Goal: Information Seeking & Learning: Learn about a topic

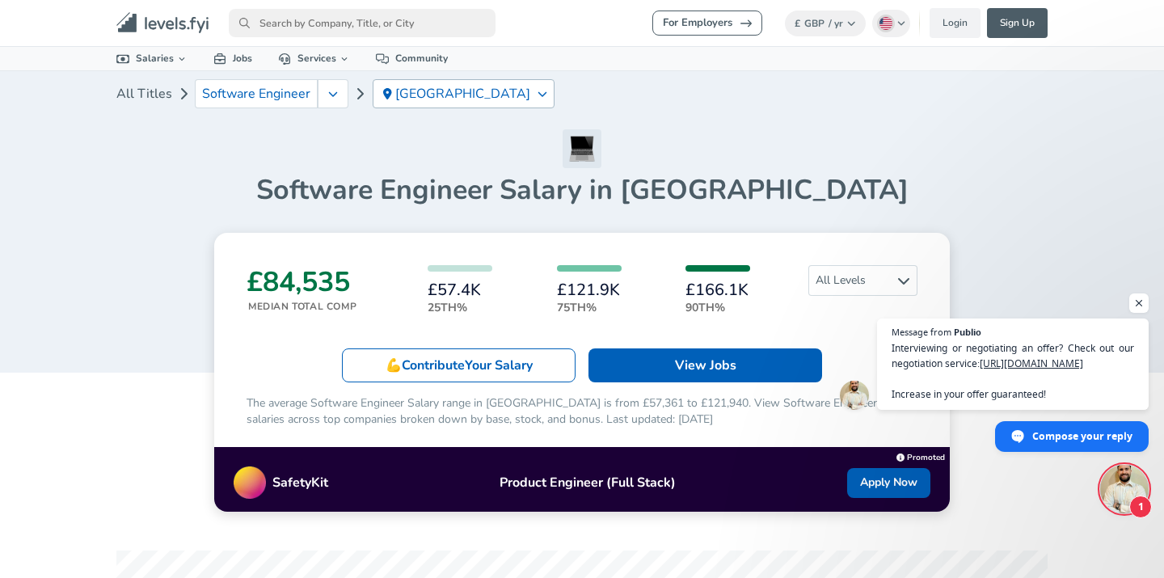
click at [483, 86] on div "[GEOGRAPHIC_DATA]" at bounding box center [464, 93] width 182 height 29
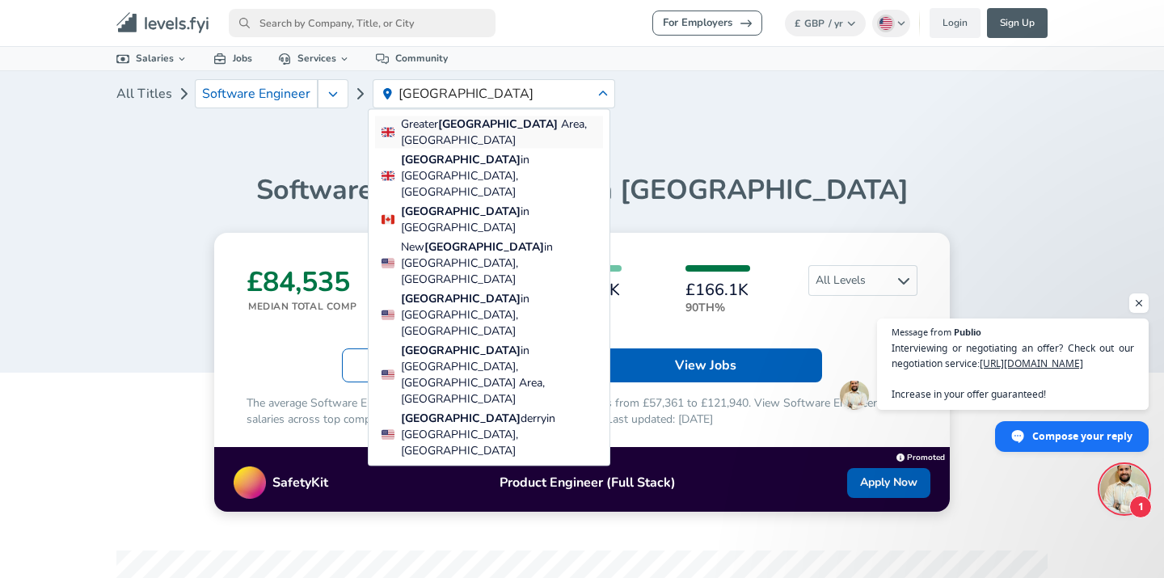
type input "[GEOGRAPHIC_DATA]"
click at [489, 124] on span "Area, [GEOGRAPHIC_DATA]" at bounding box center [494, 132] width 186 height 32
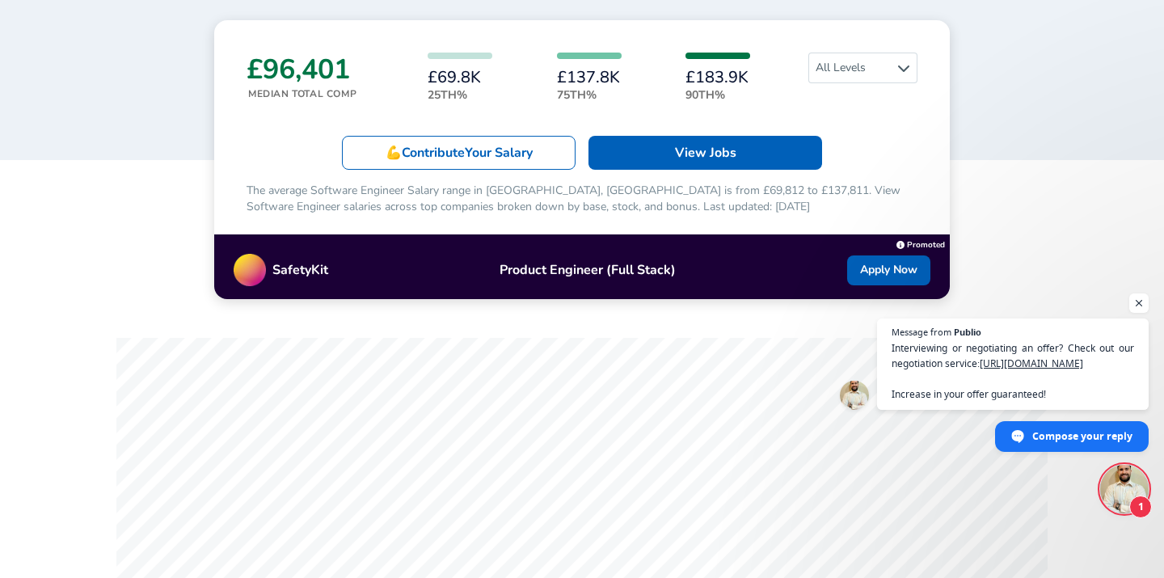
scroll to position [249, 0]
